Goal: Navigation & Orientation: Find specific page/section

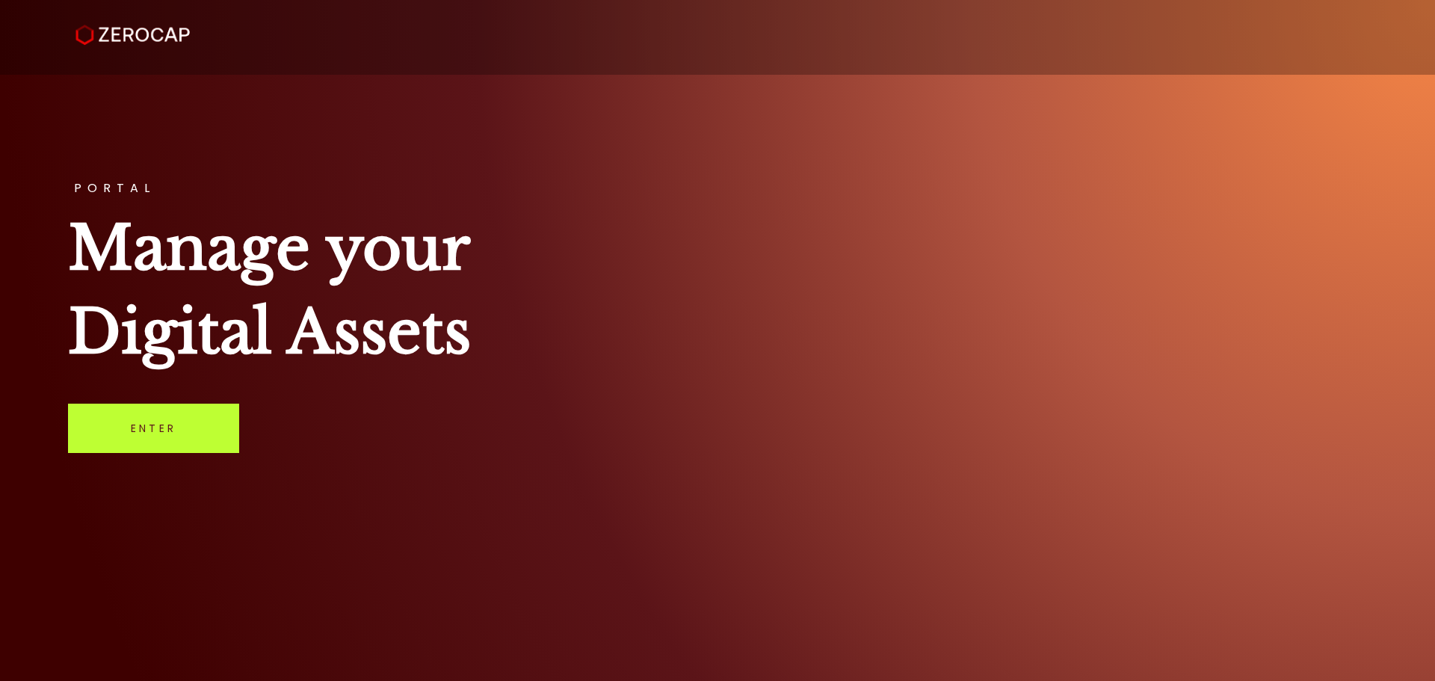
click at [202, 421] on link "Enter" at bounding box center [153, 428] width 171 height 49
